Goal: Navigation & Orientation: Find specific page/section

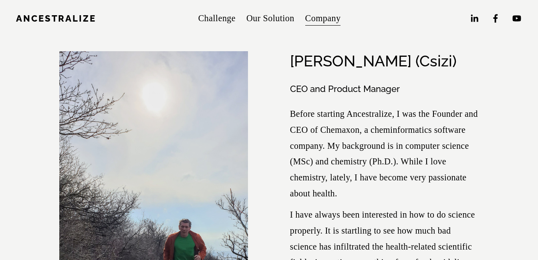
scroll to position [16, 0]
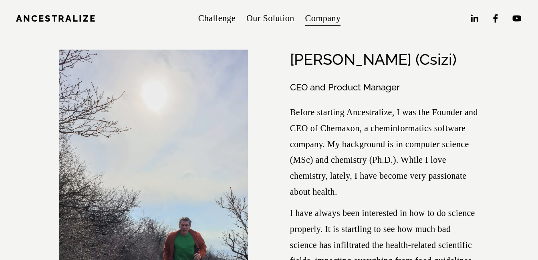
click at [330, 147] on p "Before starting Ancestralize, I was the Founder and CEO of Chemaxon, a cheminfo…" at bounding box center [384, 152] width 189 height 95
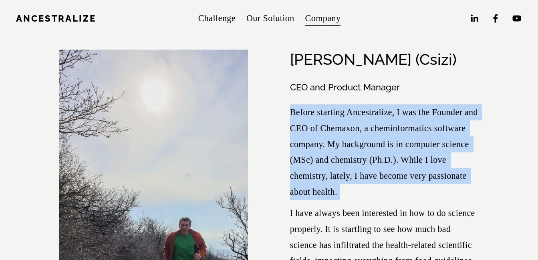
click at [330, 147] on p "Before starting Ancestralize, I was the Founder and CEO of Chemaxon, a cheminfo…" at bounding box center [384, 152] width 189 height 95
click at [330, 148] on p "Before starting Ancestralize, I was the Founder and CEO of Chemaxon, a cheminfo…" at bounding box center [384, 152] width 189 height 95
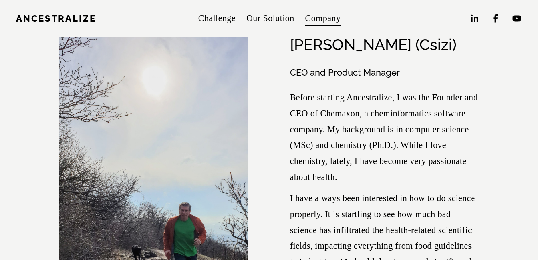
scroll to position [32, 0]
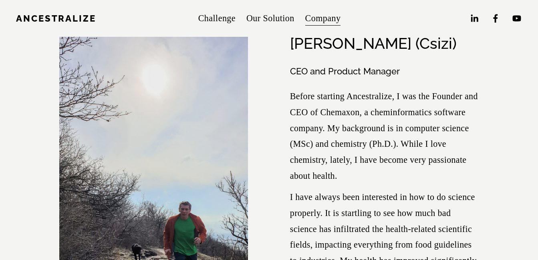
click at [210, 149] on div at bounding box center [153, 201] width 189 height 335
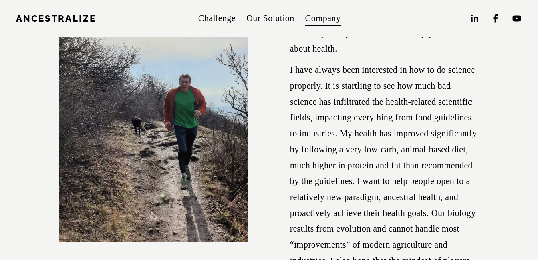
scroll to position [160, 0]
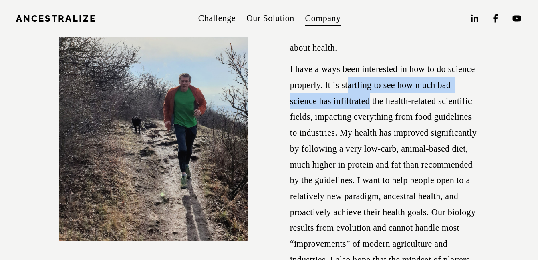
drag, startPoint x: 349, startPoint y: 90, endPoint x: 371, endPoint y: 106, distance: 26.8
click at [371, 106] on p "I have always been interested in how to do science properly. It is startling to…" at bounding box center [384, 180] width 189 height 239
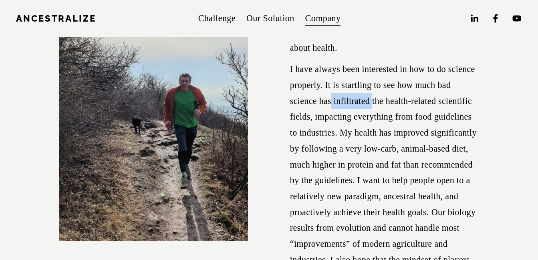
drag, startPoint x: 371, startPoint y: 106, endPoint x: 330, endPoint y: 102, distance: 40.6
click at [330, 102] on p "I have always been interested in how to do science properly. It is startling to…" at bounding box center [384, 180] width 189 height 239
drag, startPoint x: 330, startPoint y: 102, endPoint x: 322, endPoint y: 116, distance: 16.3
click at [322, 116] on p "I have always been interested in how to do science properly. It is startling to…" at bounding box center [384, 180] width 189 height 239
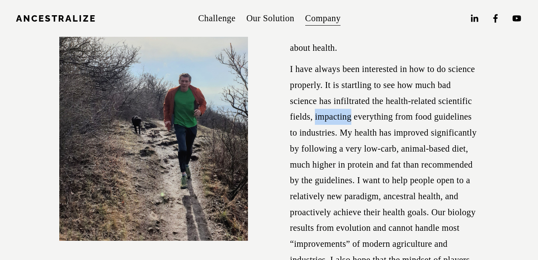
click at [322, 116] on p "I have always been interested in how to do science properly. It is startling to…" at bounding box center [384, 180] width 189 height 239
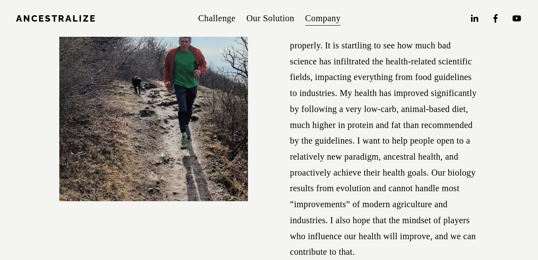
scroll to position [224, 0]
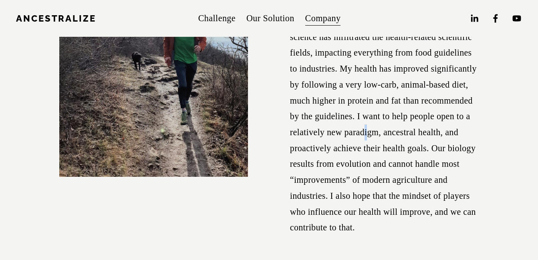
drag, startPoint x: 367, startPoint y: 141, endPoint x: 360, endPoint y: 139, distance: 7.8
click at [360, 139] on p "I have always been interested in how to do science properly. It is startling to…" at bounding box center [384, 116] width 189 height 239
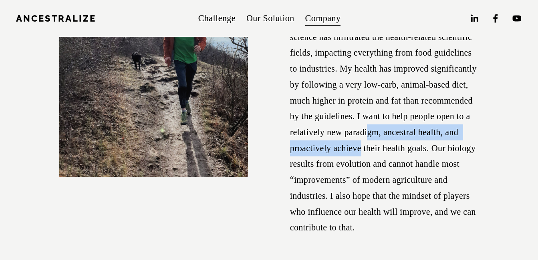
scroll to position [240, 0]
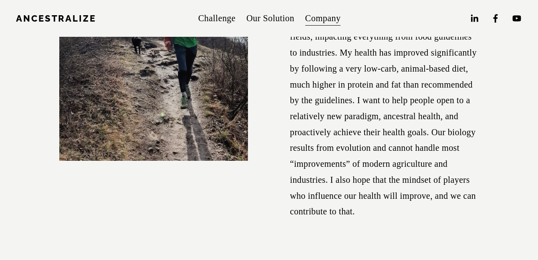
click at [288, 175] on figure "Ferenc Csizmadia (Csizi) CEO and Product Manager Before starting Ancestralize, …" at bounding box center [268, 33] width 419 height 416
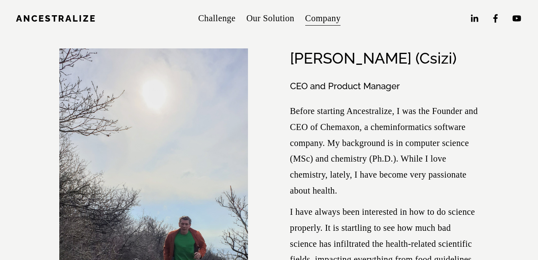
scroll to position [0, 0]
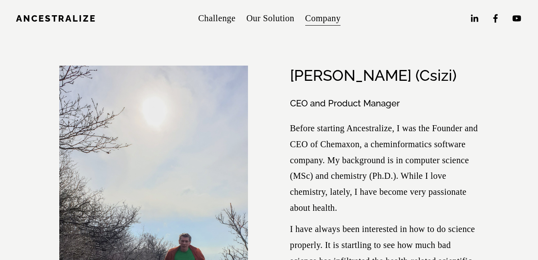
click at [79, 21] on link "Ancestralize" at bounding box center [56, 18] width 80 height 10
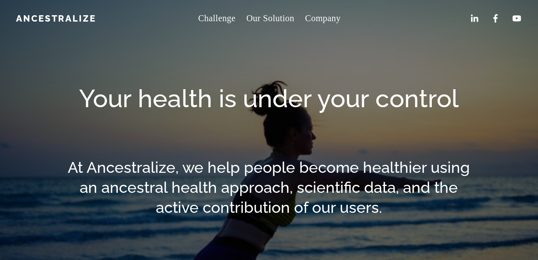
click at [0, 0] on span "About" at bounding box center [0, 0] width 0 height 0
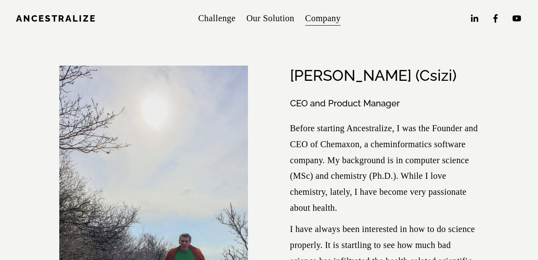
click at [0, 0] on span "Contact" at bounding box center [0, 0] width 0 height 0
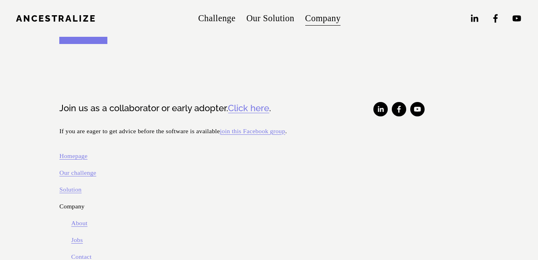
scroll to position [248, 0]
click at [0, 0] on span "About" at bounding box center [0, 0] width 0 height 0
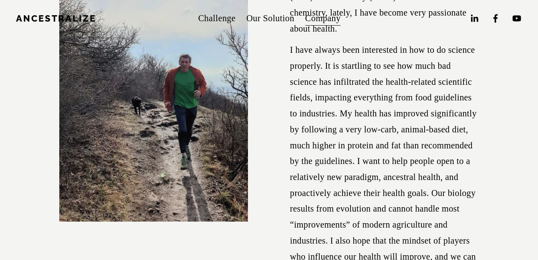
scroll to position [195, 0]
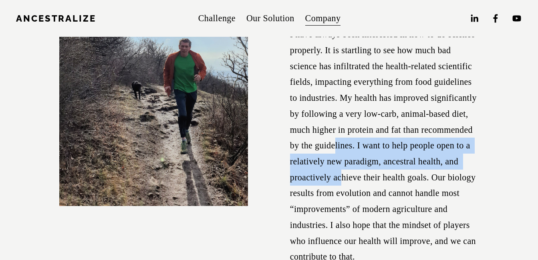
drag, startPoint x: 340, startPoint y: 172, endPoint x: 334, endPoint y: 146, distance: 26.8
click at [334, 146] on p "I have always been interested in how to do science properly. It is startling to…" at bounding box center [384, 145] width 189 height 239
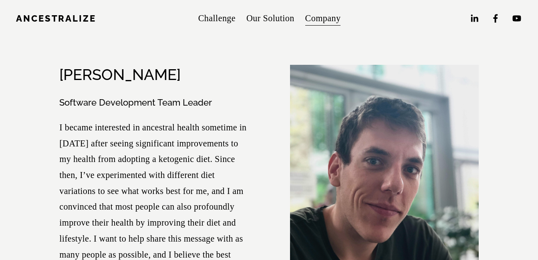
scroll to position [483, 0]
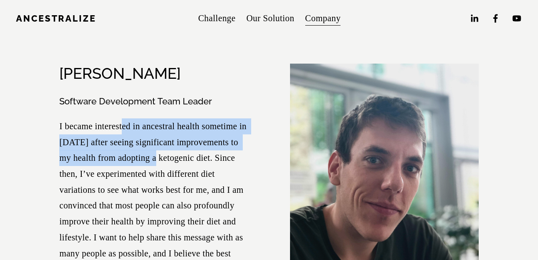
drag, startPoint x: 124, startPoint y: 135, endPoint x: 150, endPoint y: 158, distance: 34.6
click at [150, 158] on p "I became interested in ancestral health sometime in [DATE] after seeing signifi…" at bounding box center [153, 206] width 189 height 175
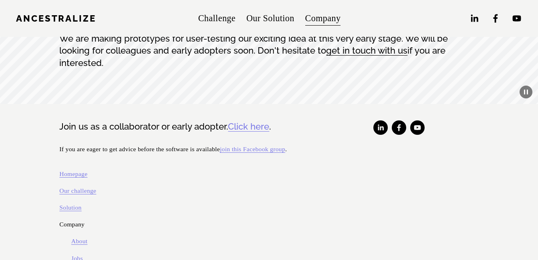
scroll to position [4435, 0]
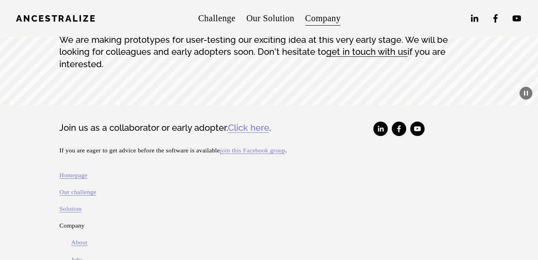
click at [77, 170] on link "Homepage" at bounding box center [73, 175] width 28 height 11
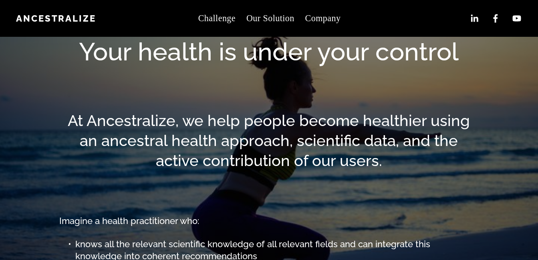
scroll to position [48, 0]
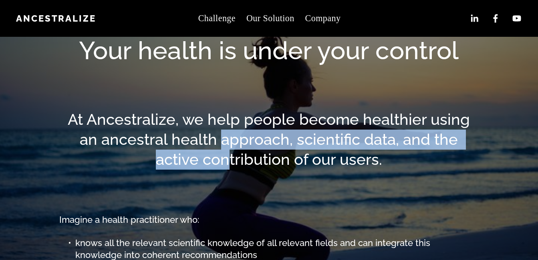
drag, startPoint x: 222, startPoint y: 140, endPoint x: 235, endPoint y: 157, distance: 21.5
click at [235, 157] on h2 "At Ancestralize, we help people become healthier using an ancestral health appr…" at bounding box center [268, 140] width 419 height 60
click at [162, 157] on h2 "At Ancestralize, we help people become healthier using an ancestral health appr…" at bounding box center [268, 140] width 419 height 60
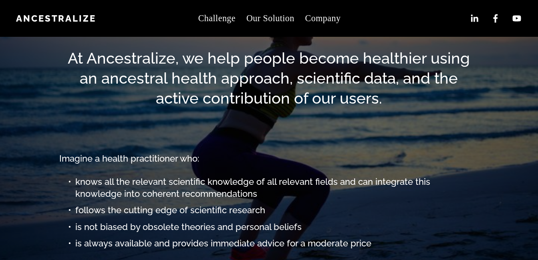
scroll to position [112, 0]
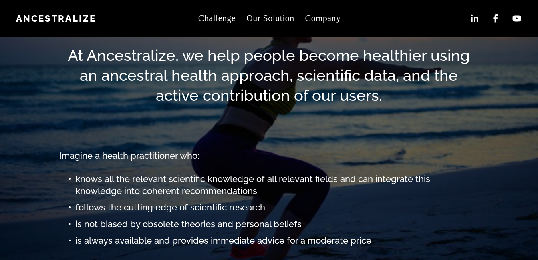
click at [124, 75] on h2 "At Ancestralize, we help people become healthier using an ancestral health appr…" at bounding box center [268, 76] width 419 height 60
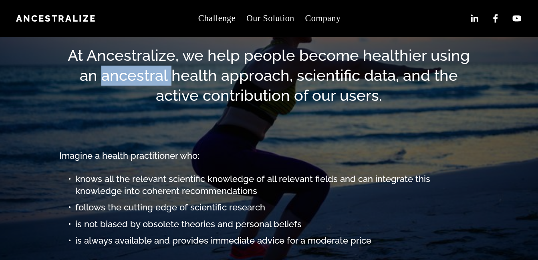
click at [124, 75] on h2 "At Ancestralize, we help people become healthier using an ancestral health appr…" at bounding box center [268, 76] width 419 height 60
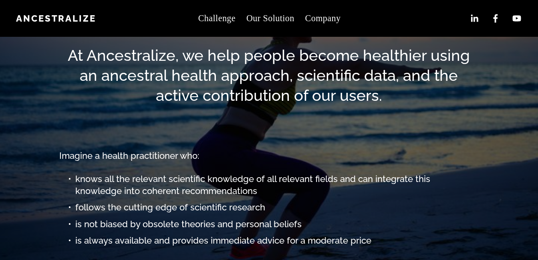
drag, startPoint x: 124, startPoint y: 75, endPoint x: 139, endPoint y: 131, distance: 57.7
click at [139, 131] on div at bounding box center [268, 128] width 432 height 30
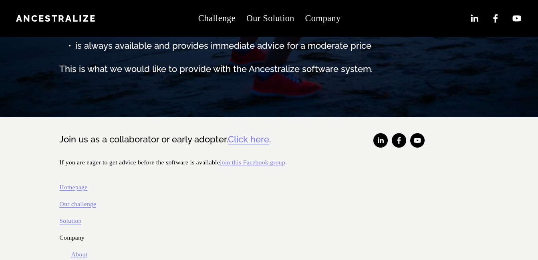
scroll to position [402, 0]
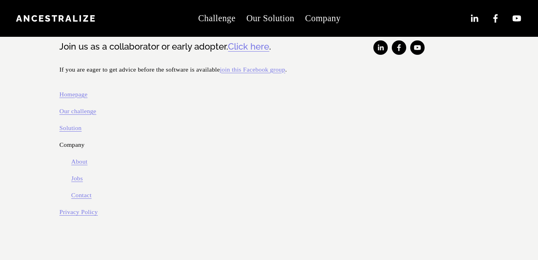
click at [0, 0] on span "Contact" at bounding box center [0, 0] width 0 height 0
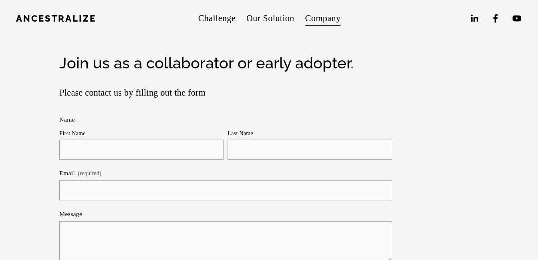
click at [0, 0] on span "About" at bounding box center [0, 0] width 0 height 0
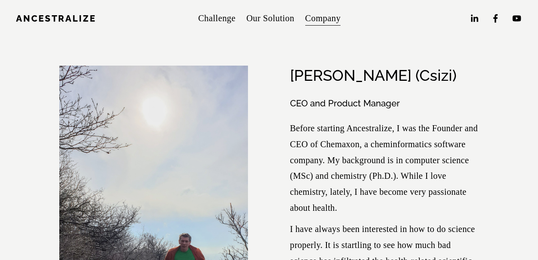
click at [227, 20] on link "Challenge" at bounding box center [216, 19] width 37 height 18
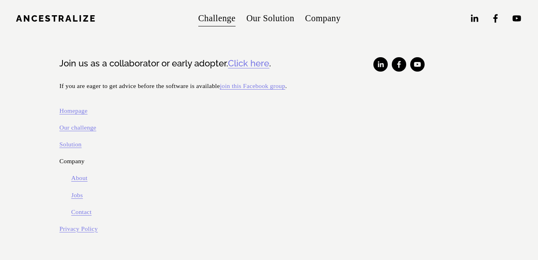
scroll to position [1737, 0]
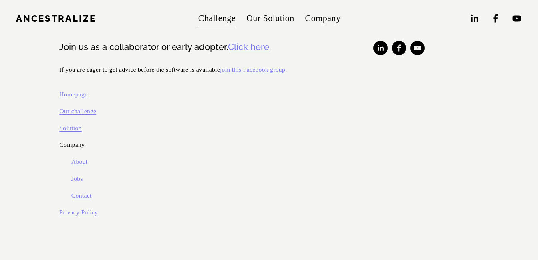
click at [270, 19] on link "Our Solution" at bounding box center [270, 19] width 48 height 18
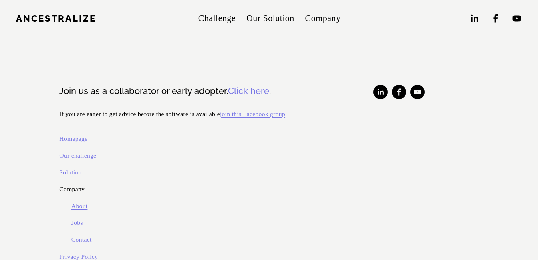
scroll to position [2459, 0]
